Goal: Task Accomplishment & Management: Manage account settings

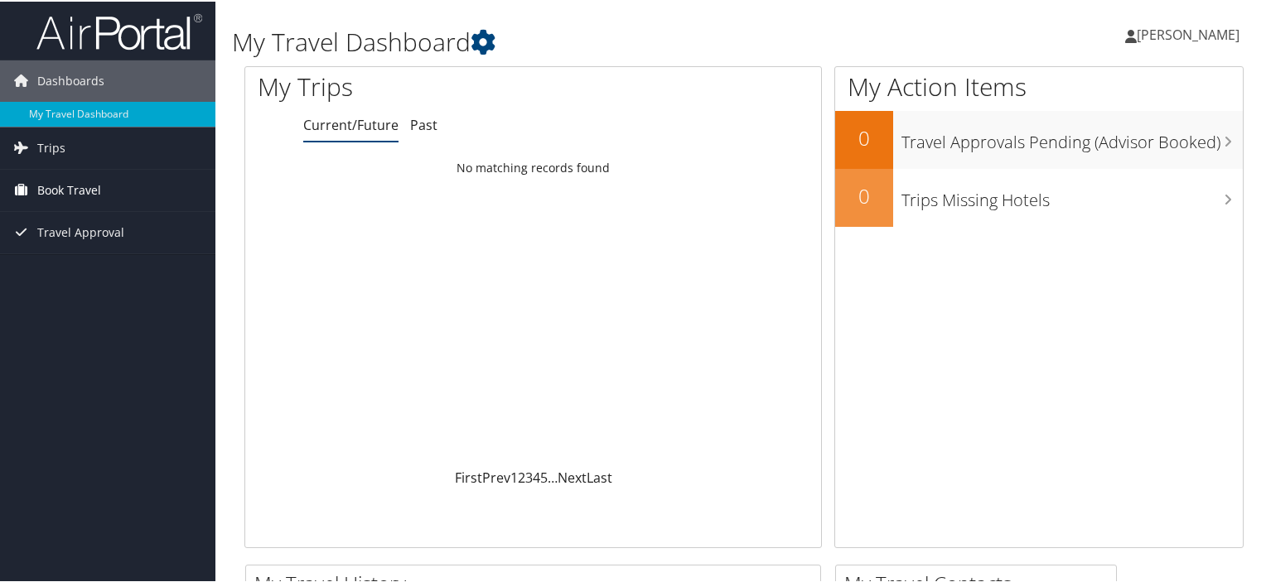
click at [93, 196] on span "Book Travel" at bounding box center [69, 188] width 64 height 41
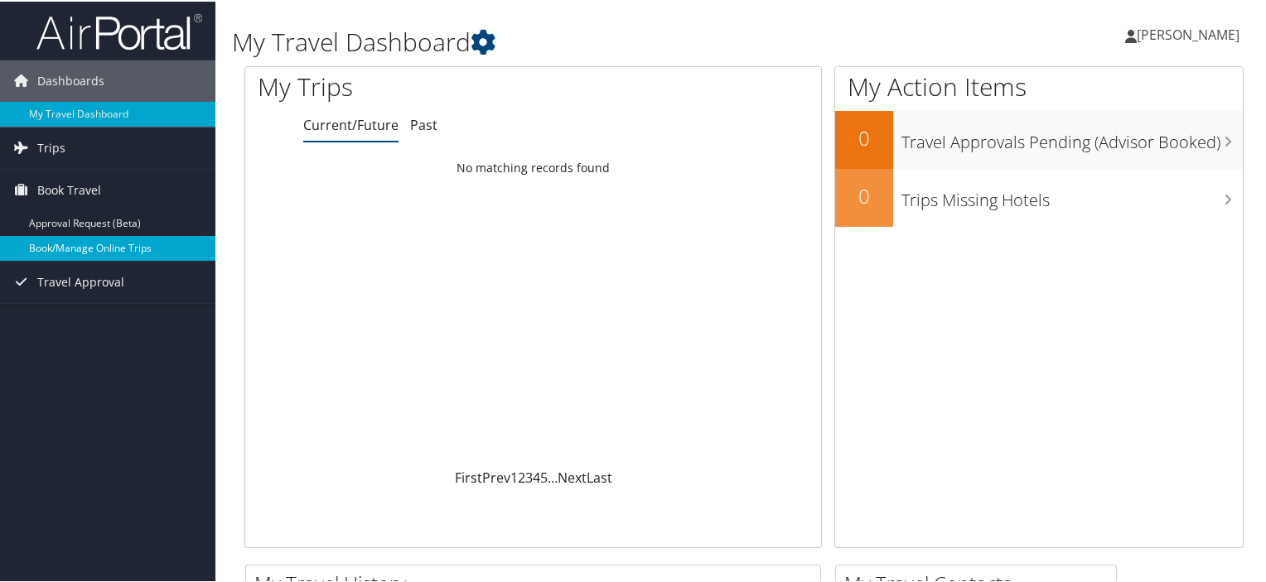
click at [92, 242] on link "Book/Manage Online Trips" at bounding box center [107, 246] width 215 height 25
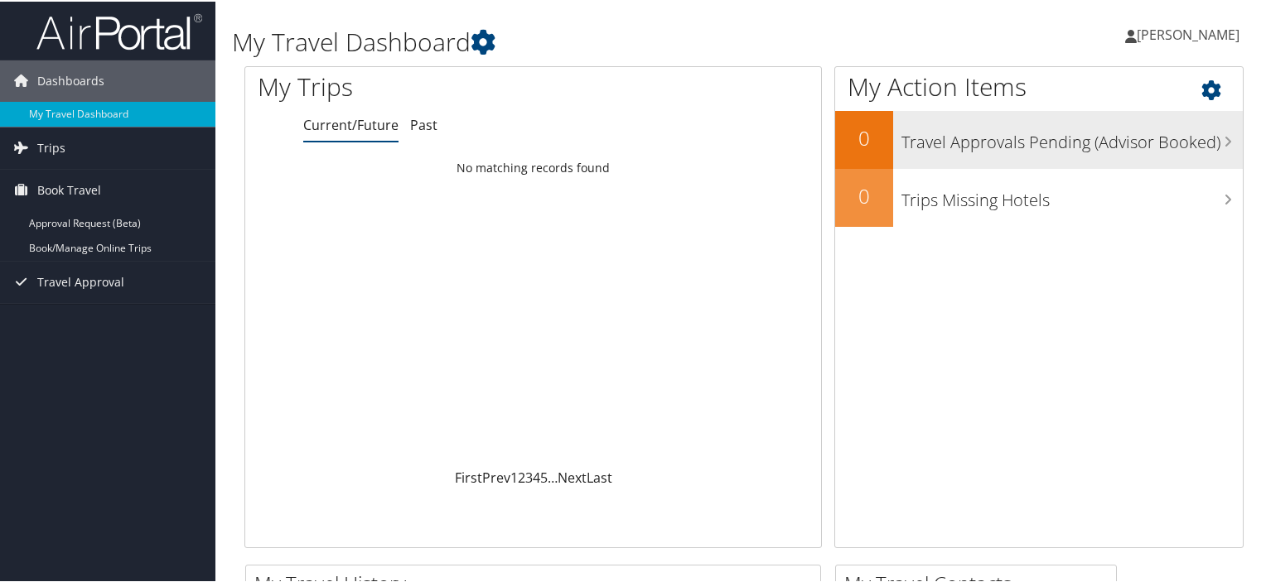
click at [961, 138] on h3 "Travel Approvals Pending (Advisor Booked)" at bounding box center [1071, 136] width 341 height 31
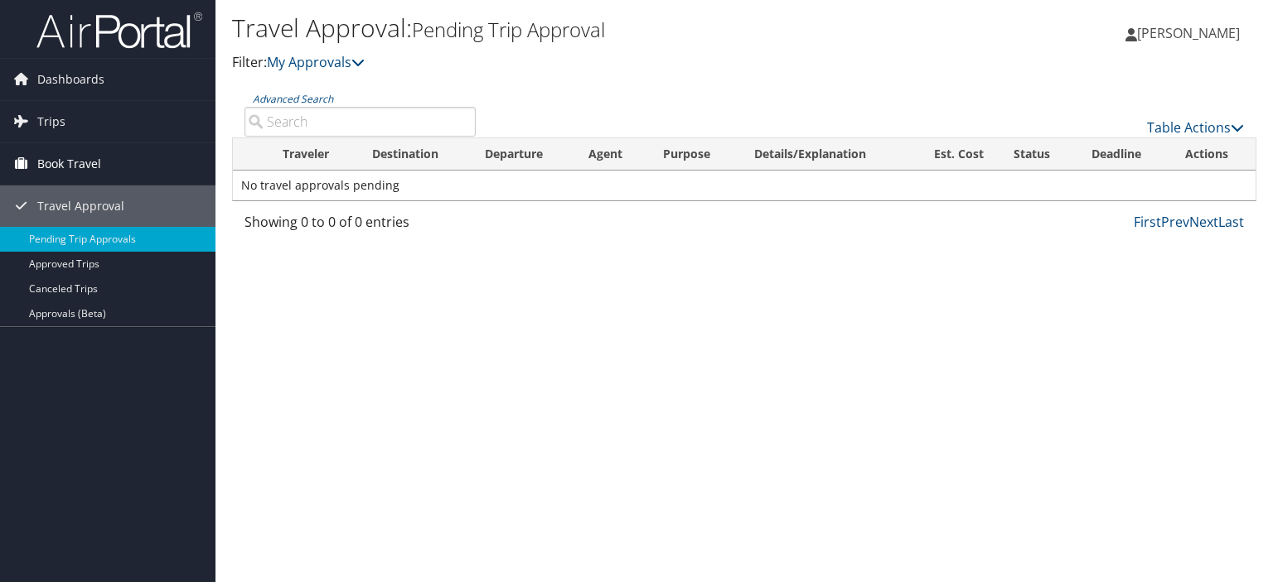
click at [88, 171] on span "Book Travel" at bounding box center [69, 163] width 64 height 41
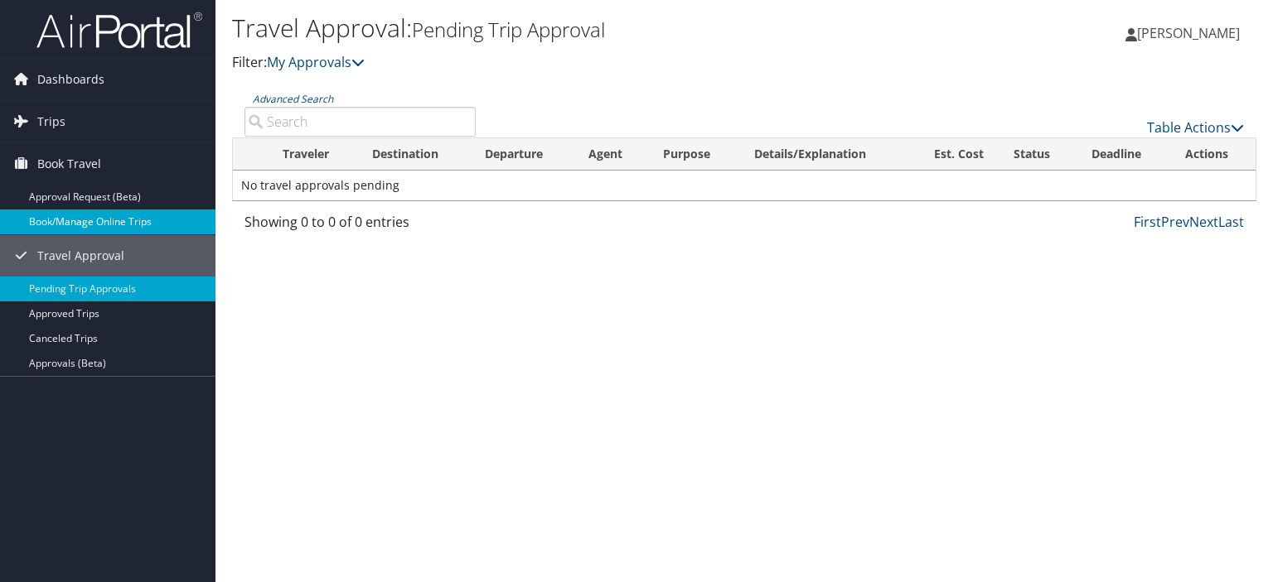
click at [103, 221] on link "Book/Manage Online Trips" at bounding box center [107, 222] width 215 height 25
